Goal: Information Seeking & Learning: Learn about a topic

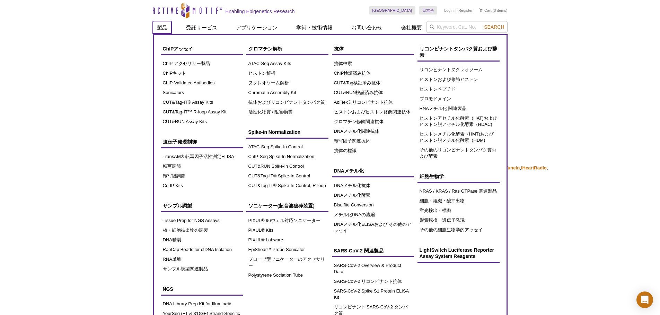
click at [162, 26] on link "製品" at bounding box center [162, 27] width 19 height 13
click at [180, 102] on link "CUT&Tag-IT® Assay Kits" at bounding box center [202, 103] width 82 height 10
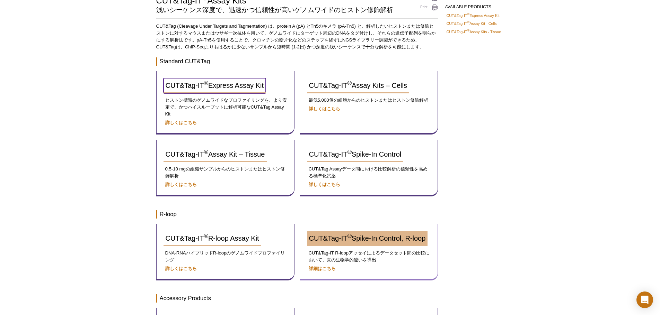
scroll to position [94, 0]
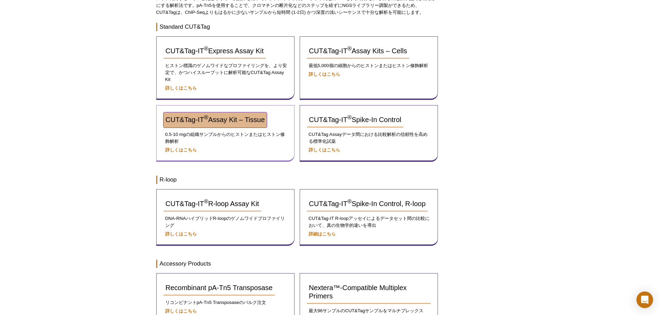
click at [219, 126] on link "CUT&Tag-IT ® Assay Kit – Tissue" at bounding box center [215, 120] width 104 height 15
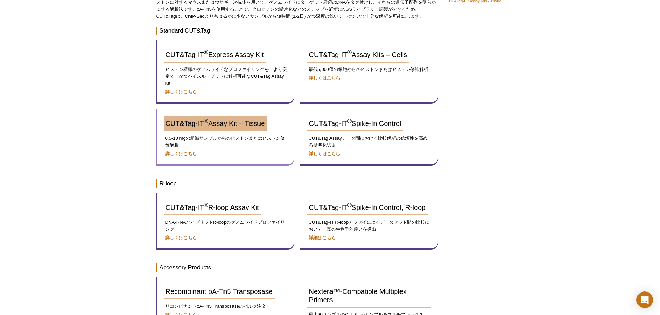
scroll to position [94, 0]
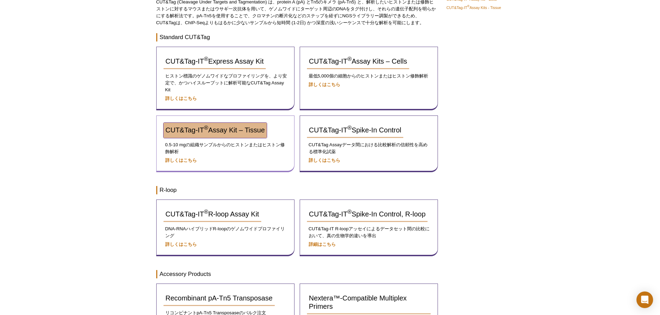
drag, startPoint x: 257, startPoint y: 125, endPoint x: 253, endPoint y: 132, distance: 7.4
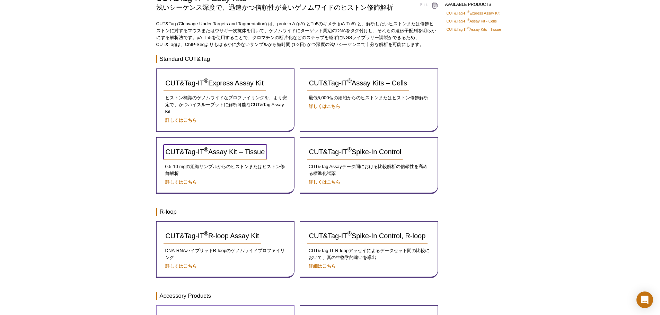
scroll to position [27, 0]
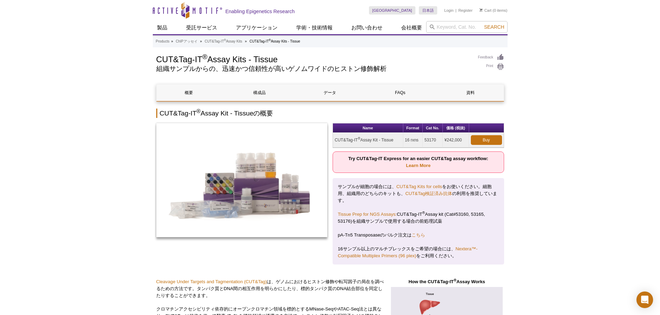
drag, startPoint x: 335, startPoint y: 141, endPoint x: 437, endPoint y: 137, distance: 102.6
click at [437, 137] on tr "CUT&Tag-IT ® Assay Kit - Tissue 16 rxns 53170 ¥242,000 Buy" at bounding box center [418, 140] width 171 height 15
click at [433, 139] on td "53170" at bounding box center [432, 140] width 20 height 15
drag, startPoint x: 336, startPoint y: 138, endPoint x: 464, endPoint y: 142, distance: 128.9
click at [464, 142] on tr "CUT&Tag-IT ® Assay Kit - Tissue 16 rxns 53170 ¥242,000 Buy" at bounding box center [418, 140] width 171 height 15
